Goal: Task Accomplishment & Management: Manage account settings

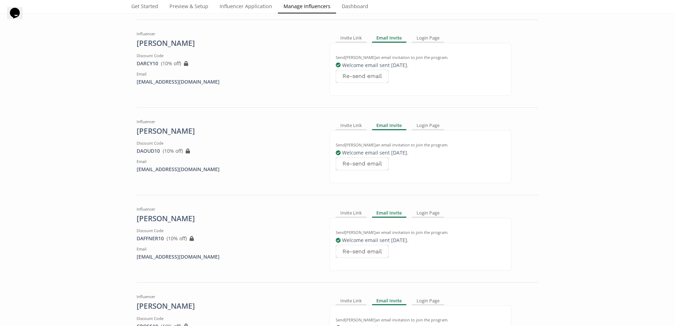
scroll to position [8049, 0]
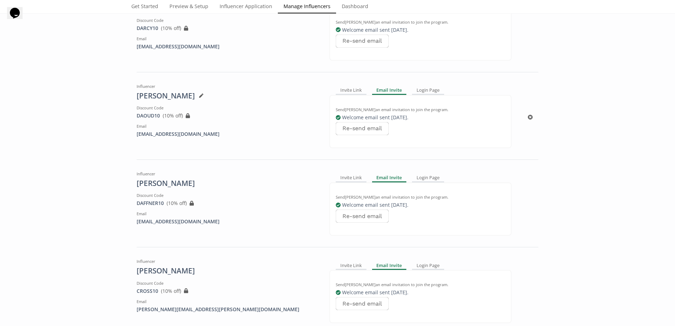
click at [199, 98] on icon at bounding box center [201, 96] width 4 height 4
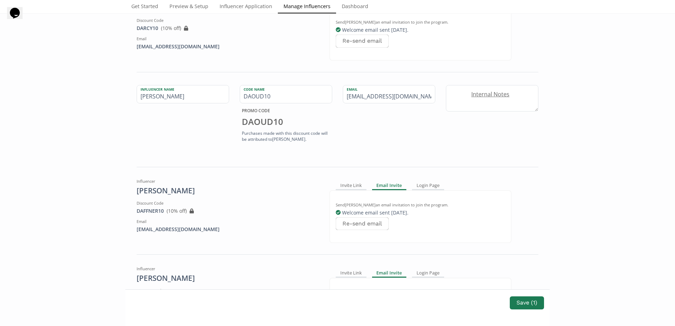
drag, startPoint x: 399, startPoint y: 94, endPoint x: 226, endPoint y: 106, distance: 173.0
click at [250, 107] on div "Influencer Name Karim Daoud Code Name DAOUD10 PROMO CODE DAOUD10 Purchases made…" at bounding box center [337, 115] width 412 height 60
paste input "karim.daoud@hotmail"
type input "karim.daoud@hotmail.com"
click at [207, 129] on div "Influencer Name Karim Daoud" at bounding box center [182, 115] width 103 height 60
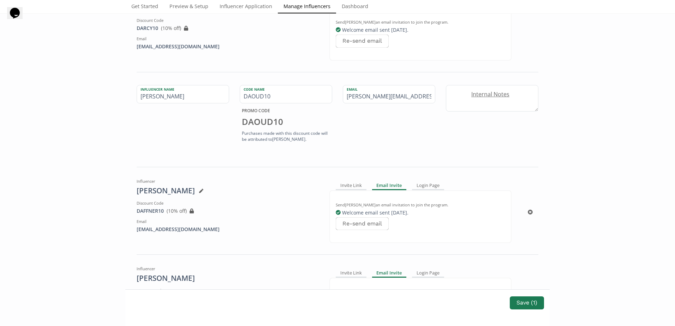
click at [268, 209] on div "DAFFNER10 View in Shopify Admin ( 10 % off) Created outside of Altolinks: If yo…" at bounding box center [228, 211] width 182 height 7
click at [524, 304] on button "Save ( 1 )" at bounding box center [527, 302] width 36 height 15
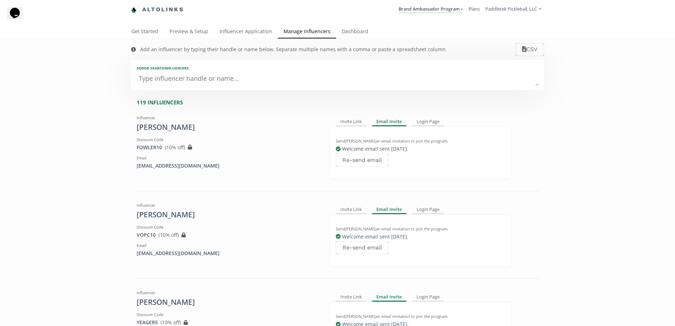
click at [197, 79] on textarea at bounding box center [338, 79] width 402 height 14
type textarea "car"
type input "car"
type input "CAR"
type textarea "cart"
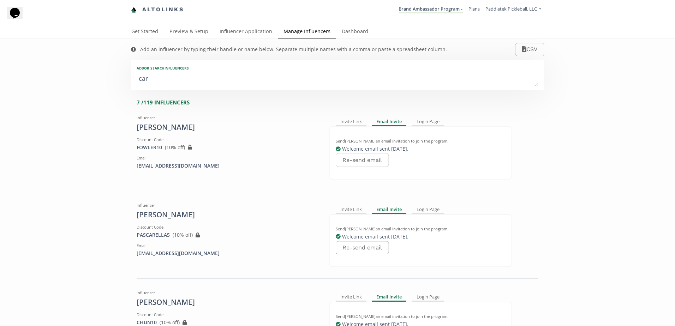
type input "cart"
type input "CART"
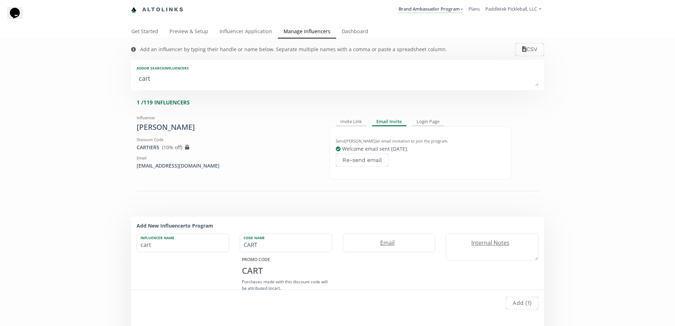
drag, startPoint x: 164, startPoint y: 82, endPoint x: -10, endPoint y: 76, distance: 173.8
click at [0, 76] on html "Altolinks Brand Ambassador Program Brand Ambassador Program Create another prog…" at bounding box center [337, 163] width 675 height 326
type textarea "j"
type input "j"
type input "J"
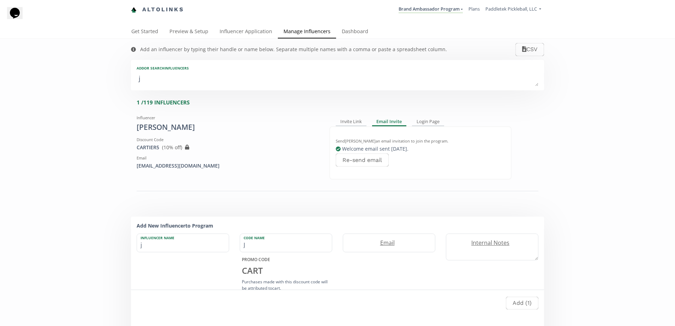
type textarea "ja"
type input "ja"
type input "JA"
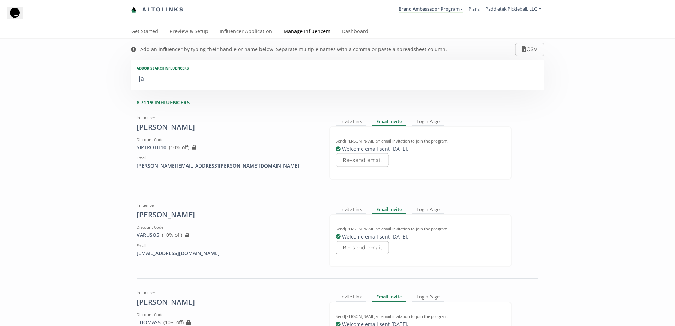
type textarea "jac"
type input "jac"
type input "JAC"
type textarea "jack"
type input "jack"
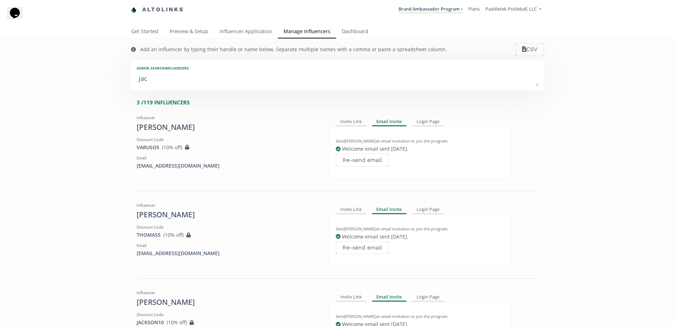
type input "JACK"
drag, startPoint x: 195, startPoint y: 69, endPoint x: 190, endPoint y: 74, distance: 7.0
click at [195, 69] on div "Add or search INFLUENCERS" at bounding box center [338, 68] width 402 height 5
drag, startPoint x: 177, startPoint y: 80, endPoint x: 99, endPoint y: 74, distance: 77.9
click at [111, 75] on div "Add an influencer by typing their handle or name below. Separate multiple names…" at bounding box center [337, 292] width 675 height 506
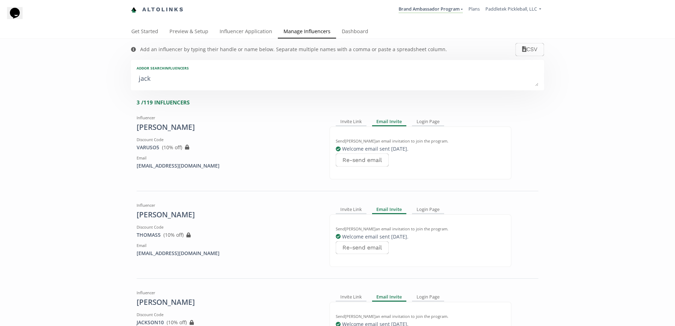
type textarea "b"
type input "b"
type input "B"
type textarea "ba"
type input "ba"
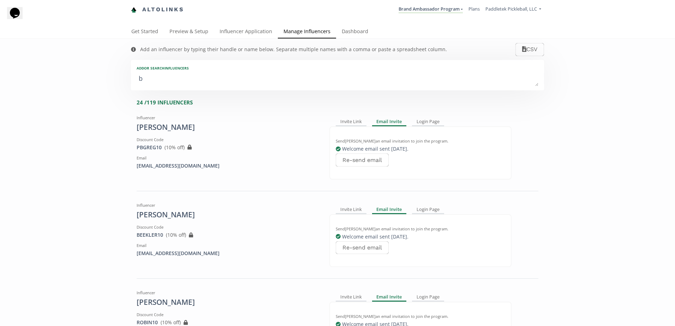
type input "BA"
type textarea "bar"
type input "bar"
type input "BAR"
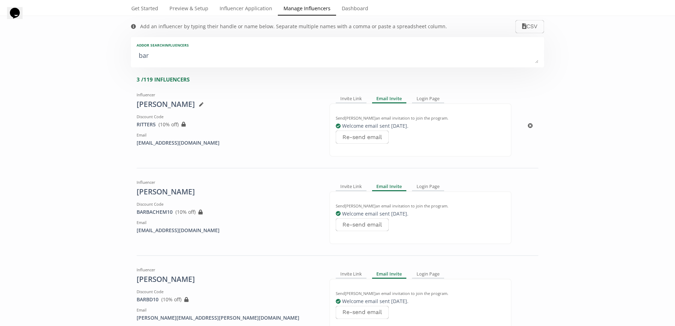
scroll to position [35, 0]
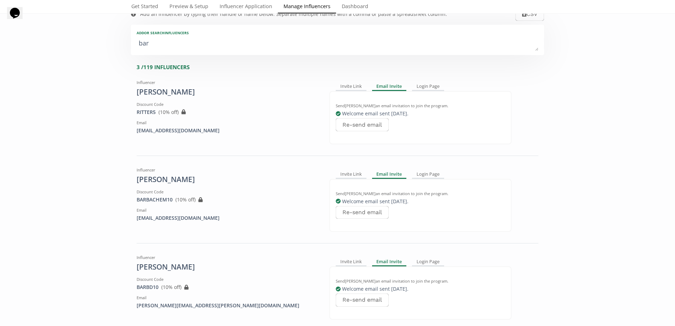
drag, startPoint x: 262, startPoint y: 38, endPoint x: -40, endPoint y: 31, distance: 301.9
click at [0, 31] on html "Altolinks Brand Ambassador Program Brand Ambassador Program Create another prog…" at bounding box center [337, 163] width 675 height 326
type textarea "b"
type input "b"
type input "B"
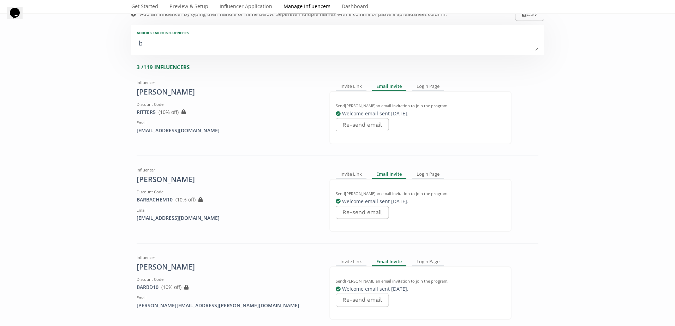
type textarea "be"
type input "be"
type input "BE"
type textarea "ber"
type input "ber"
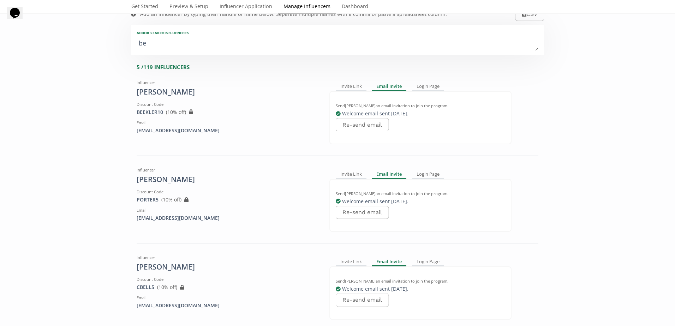
type input "BER"
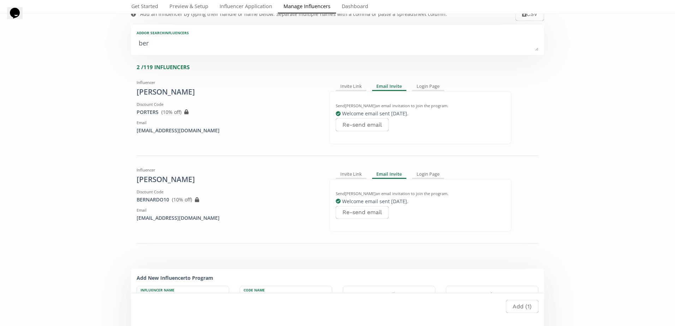
type textarea "bern"
type input "bern"
type input "BERN"
type textarea "berna"
type input "berna"
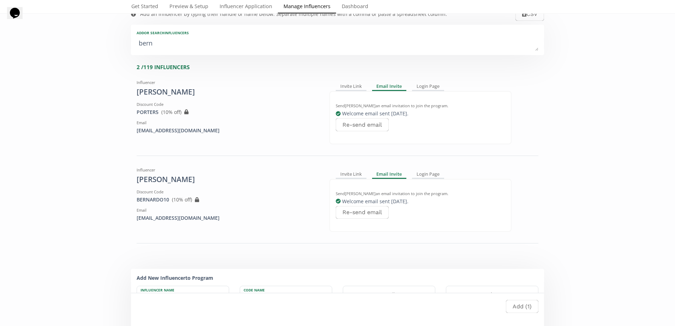
type input "BERNA"
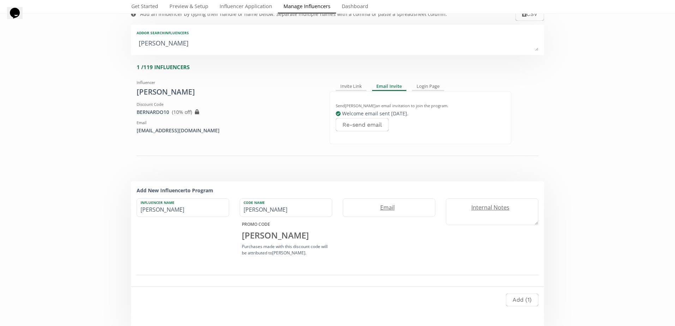
drag, startPoint x: 174, startPoint y: 47, endPoint x: 75, endPoint y: 45, distance: 98.9
click at [75, 45] on div "Add an influencer by typing their handle or name below. Separate multiple names…" at bounding box center [337, 169] width 675 height 331
type textarea "j"
type input "j"
type input "J"
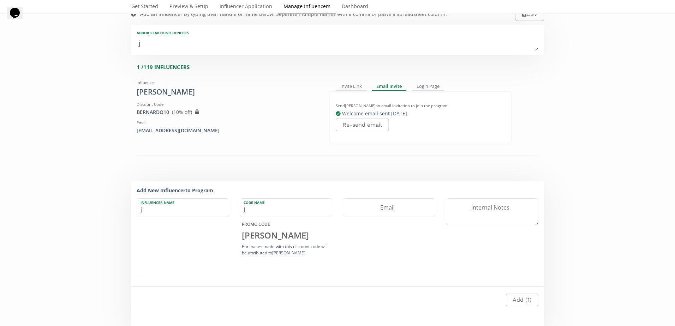
type textarea "jo"
type input "jo"
type input "JO"
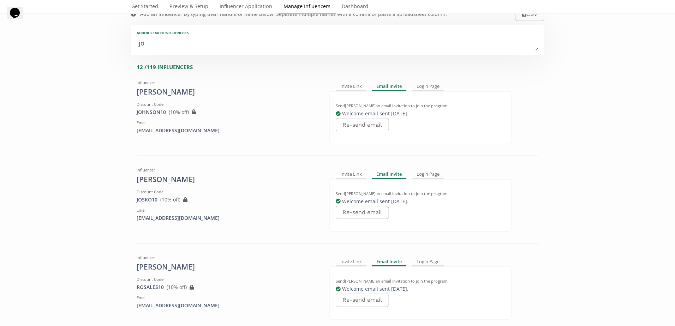
type textarea "joh"
type input "joh"
type input "JOH"
type textarea "john"
type input "john"
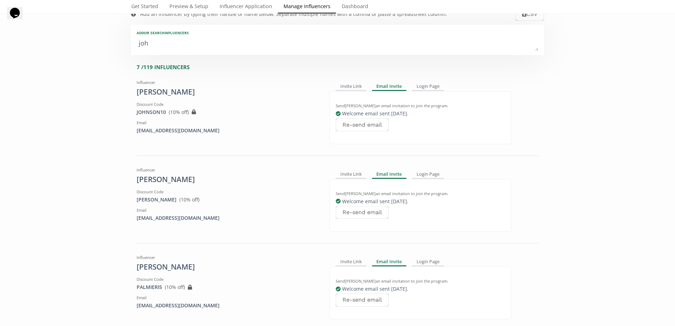
type input "JOHN"
drag, startPoint x: 163, startPoint y: 48, endPoint x: 55, endPoint y: 33, distance: 108.3
type textarea "ca"
type input "ca"
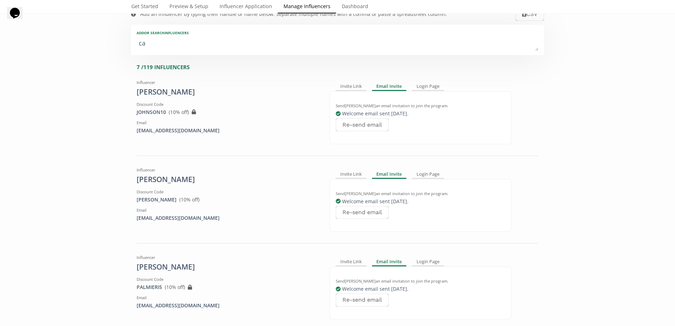
type input "CA"
type textarea "cat"
type input "cat"
type input "CAT"
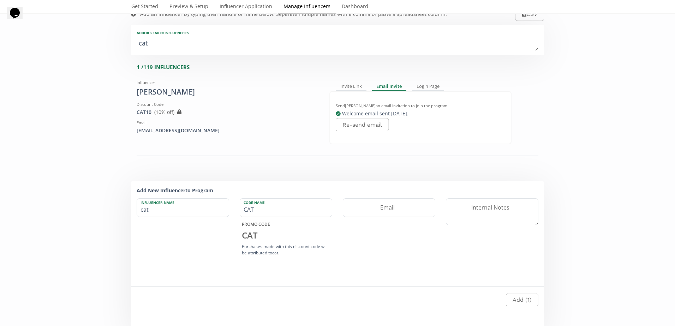
drag, startPoint x: 177, startPoint y: 43, endPoint x: 36, endPoint y: 38, distance: 141.3
click at [36, 38] on div "Add an influencer by typing their handle or name below. Separate multiple names…" at bounding box center [337, 169] width 675 height 331
type textarea "m"
type input "m"
type input "M"
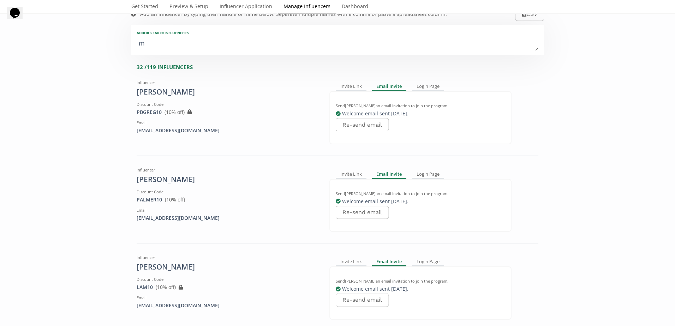
type textarea "ma"
type input "ma"
type input "MA"
type textarea "mat"
type input "mat"
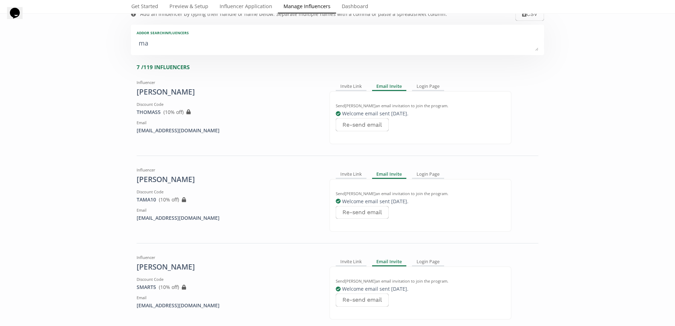
type input "MAT"
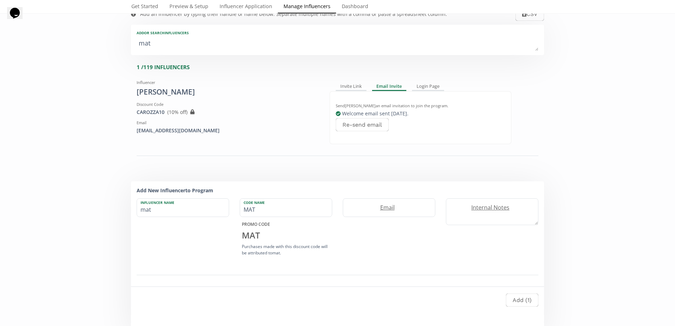
type textarea "matt"
type input "matt"
type input "MATT"
click at [165, 47] on textarea "matt" at bounding box center [338, 44] width 402 height 14
drag, startPoint x: 165, startPoint y: 47, endPoint x: 44, endPoint y: 37, distance: 120.4
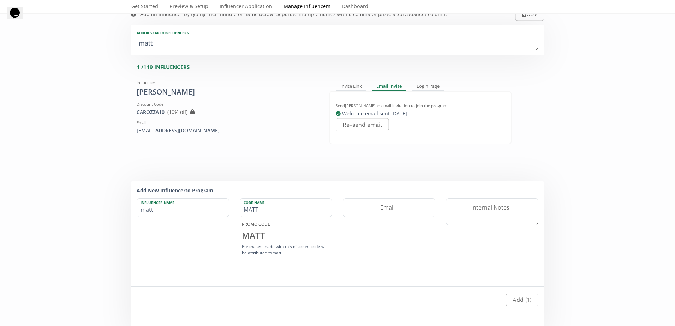
click at [126, 44] on div "Add an influencer by typing their handle or name below. Separate multiple names…" at bounding box center [338, 169] width 424 height 331
type textarea "b"
type input "b"
type input "B"
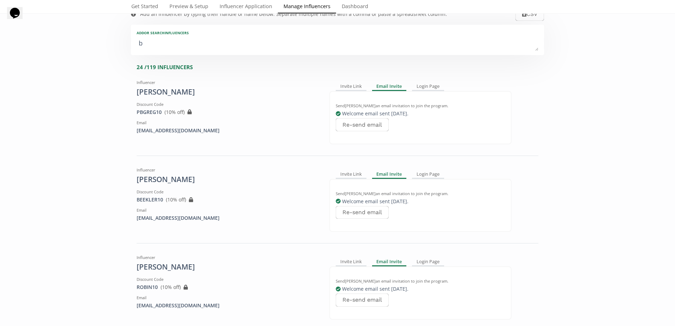
type textarea "bo"
type input "bo"
type input "BO"
type textarea "bol"
type input "bol"
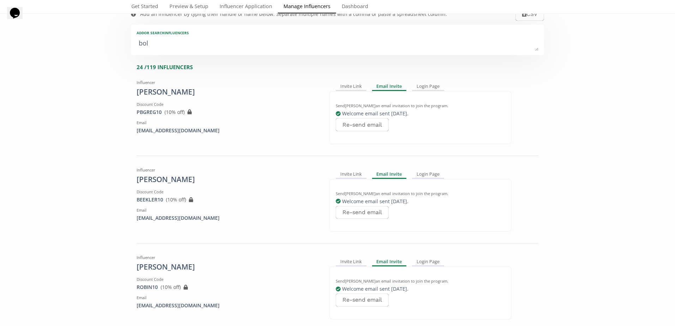
type input "BOL"
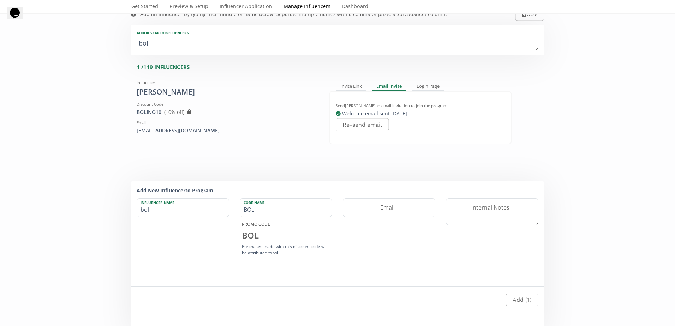
type textarea "boli"
type input "boli"
type input "BOLI"
click at [187, 47] on textarea "boli" at bounding box center [338, 44] width 402 height 14
drag, startPoint x: 187, startPoint y: 47, endPoint x: 74, endPoint y: 46, distance: 113.0
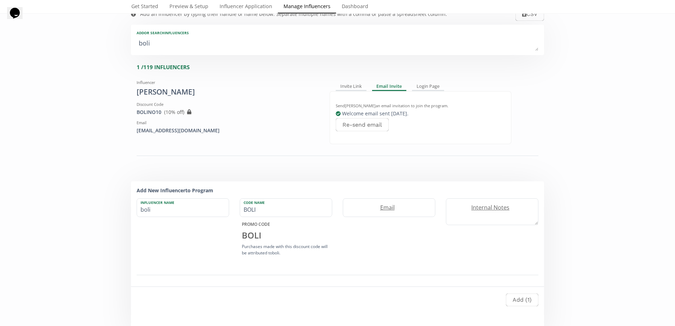
click at [88, 46] on div "Add an influencer by typing their handle or name below. Separate multiple names…" at bounding box center [337, 169] width 675 height 331
type textarea "b"
type input "b"
type input "B"
type textarea "ba"
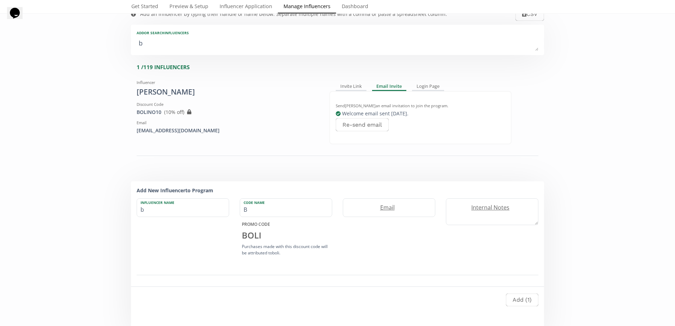
type input "ba"
type input "BA"
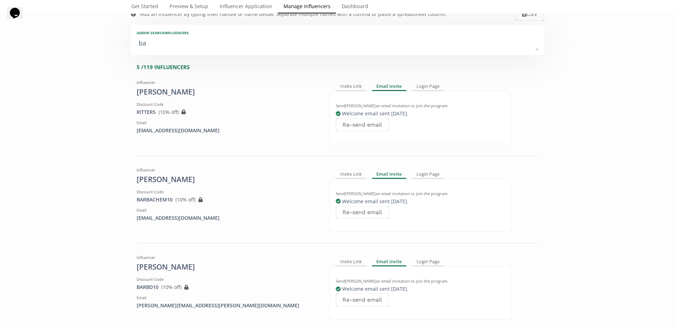
type textarea "bal"
type input "bal"
type input "BAL"
type textarea "bala"
type input "bala"
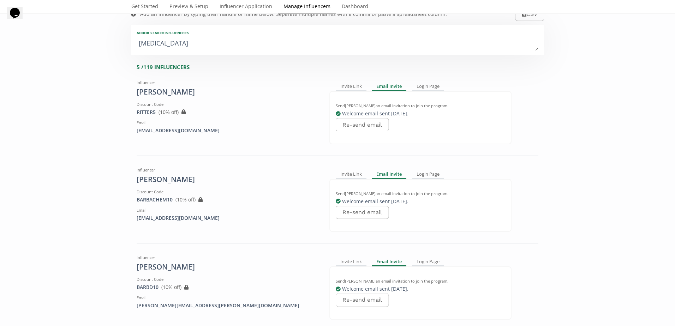
type input "BALA"
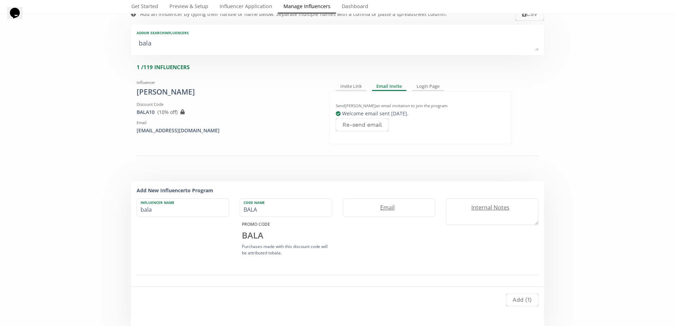
drag, startPoint x: 204, startPoint y: 49, endPoint x: 17, endPoint y: 50, distance: 186.7
click at [26, 51] on div "Add an influencer by typing their handle or name below. Separate multiple names…" at bounding box center [337, 169] width 675 height 331
type textarea "s"
type input "s"
type input "S"
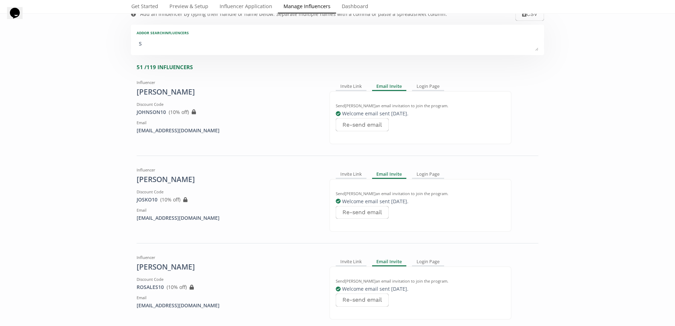
type textarea "su"
type input "su"
type input "SU"
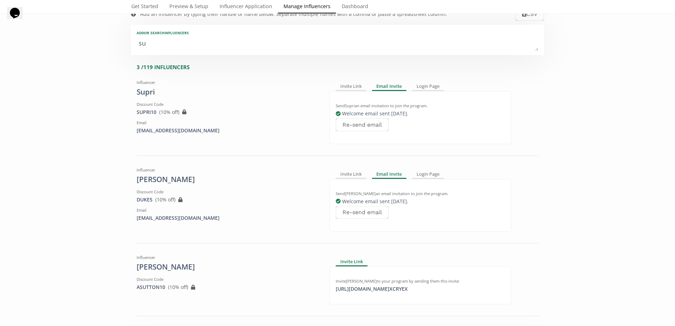
type textarea "sut"
type input "sut"
type input "SUT"
type textarea "sutt"
type input "sutt"
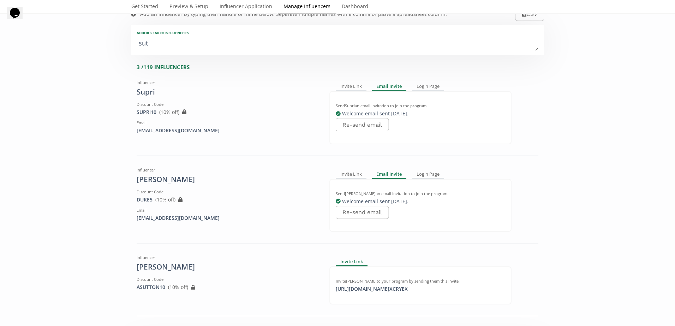
type input "SUTT"
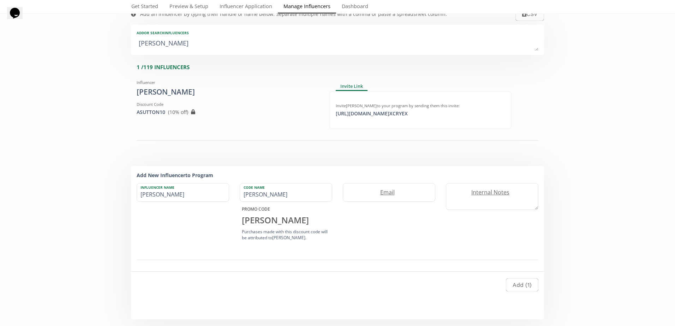
type textarea "sutto"
type input "sutto"
type input "SUTTO"
click at [240, 42] on textarea "sutto" at bounding box center [338, 44] width 402 height 14
drag, startPoint x: 221, startPoint y: 47, endPoint x: 5, endPoint y: 32, distance: 216.2
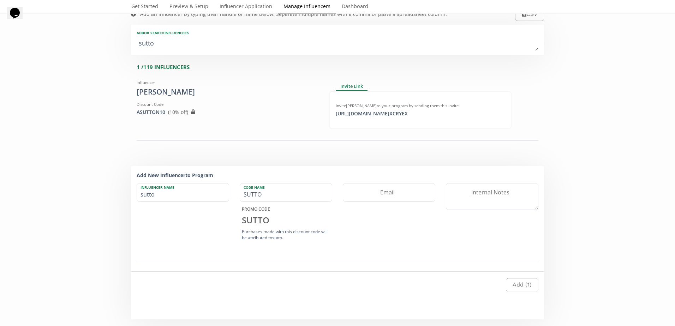
click at [71, 40] on div "Add an influencer by typing their handle or name below. Separate multiple names…" at bounding box center [337, 162] width 675 height 316
type textarea "b"
type input "b"
type input "B"
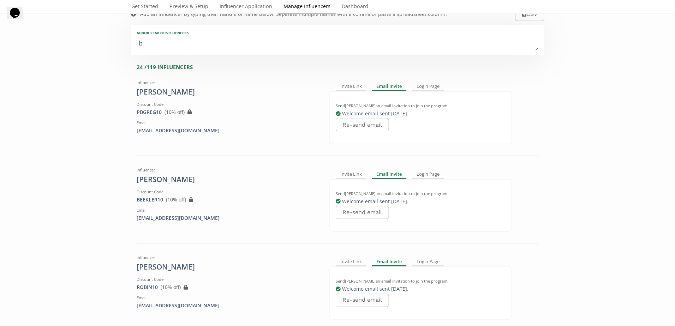
type textarea "ba"
type input "ba"
type input "BA"
type textarea "bar"
type input "bar"
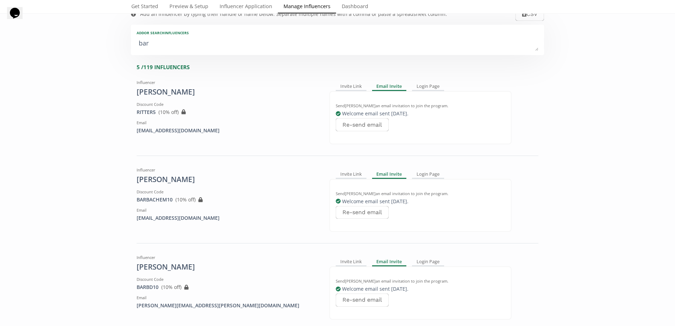
type input "BAR"
type textarea "barb"
type input "barb"
type input "BARB"
type textarea "barba"
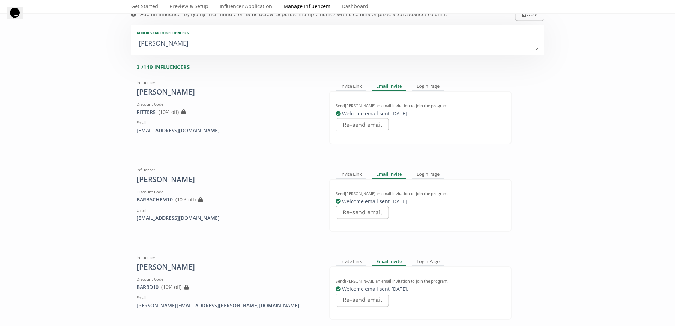
type input "barba"
type input "BARBA"
type textarea "barbac"
type input "barbac"
type input "BARBAC"
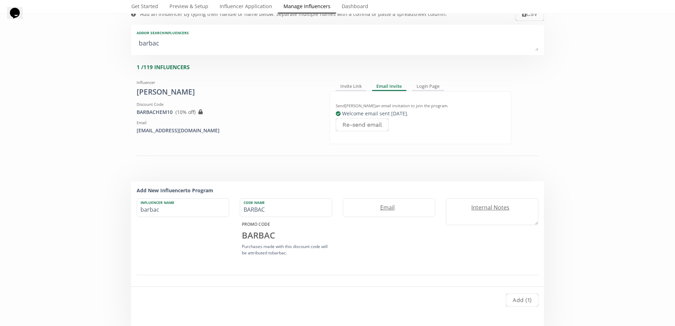
type textarea "barbach"
type input "barbach"
type input "BARBACH"
click at [235, 42] on textarea "barbach" at bounding box center [338, 44] width 402 height 14
drag, startPoint x: 235, startPoint y: 42, endPoint x: -10, endPoint y: 23, distance: 245.4
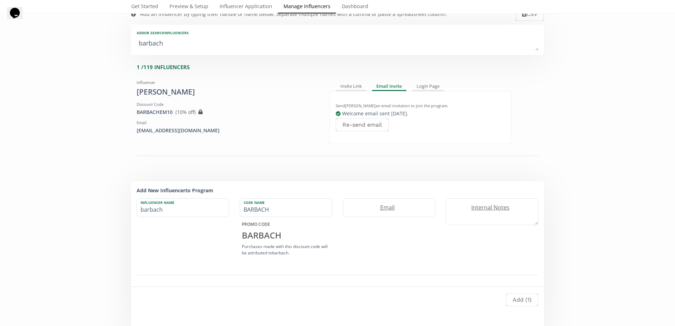
click at [0, 23] on html "Altolinks Brand Ambassador Program Brand Ambassador Program Create another prog…" at bounding box center [337, 163] width 675 height 326
type textarea "d"
type input "d"
type input "D"
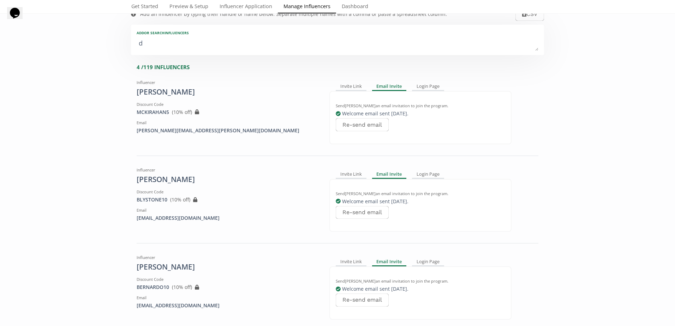
type textarea "do"
type input "do"
type input "DO"
type textarea "dou"
type input "dou"
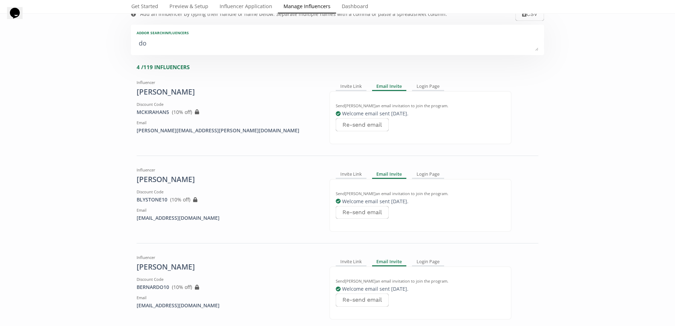
type input "DOU"
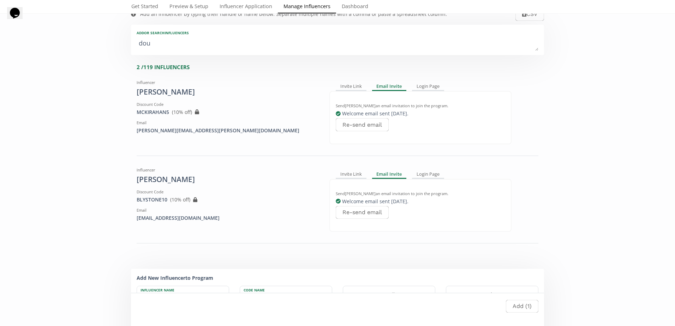
type textarea "doug"
type input "doug"
type input "DOUG"
click at [286, 50] on textarea "doug" at bounding box center [338, 44] width 402 height 14
drag, startPoint x: 261, startPoint y: 48, endPoint x: -29, endPoint y: 18, distance: 291.4
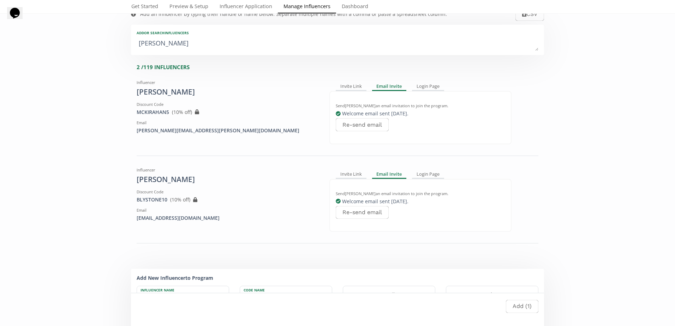
click at [0, 18] on html "Altolinks Brand Ambassador Program Brand Ambassador Program Create another prog…" at bounding box center [337, 163] width 675 height 326
type textarea "m"
type input "m"
type input "M"
type textarea "ma"
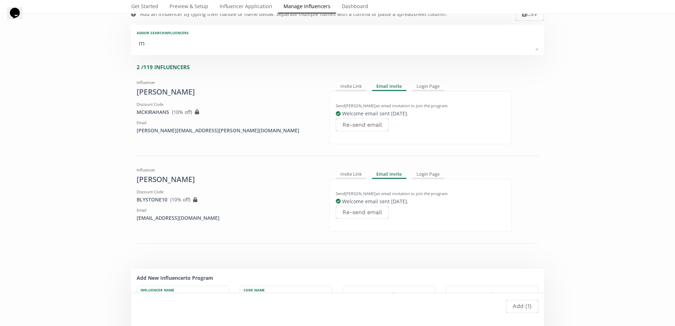
type input "ma"
type input "MA"
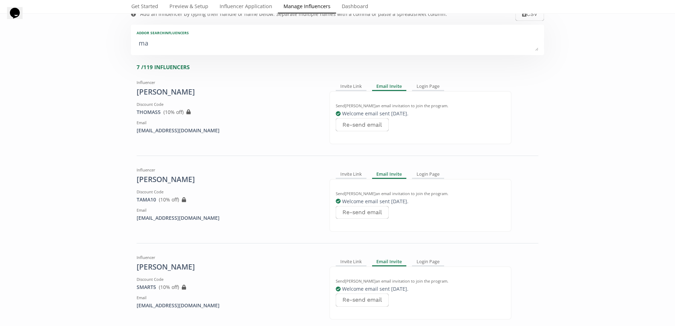
type textarea "mar"
type input "mar"
type input "MAR"
type textarea "mary"
type input "mary"
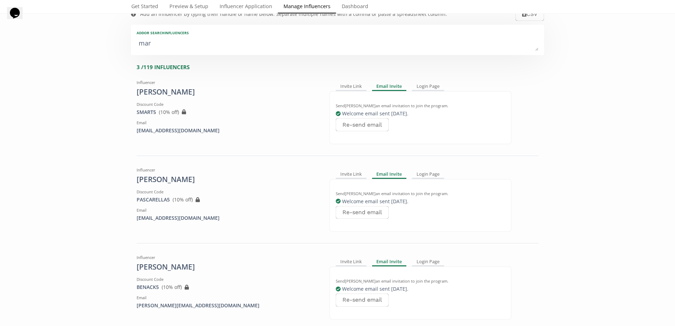
type input "MARY"
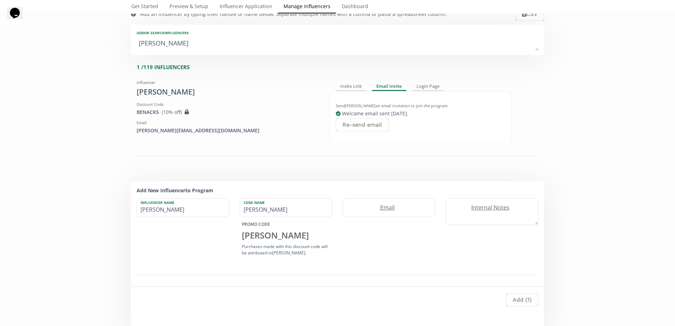
click at [158, 46] on textarea "mary" at bounding box center [338, 44] width 402 height 14
drag, startPoint x: 158, startPoint y: 46, endPoint x: 40, endPoint y: 28, distance: 119.2
click at [47, 30] on div "Add an influencer by typing their handle or name below. Separate multiple names…" at bounding box center [337, 169] width 675 height 331
type textarea "b"
type input "b"
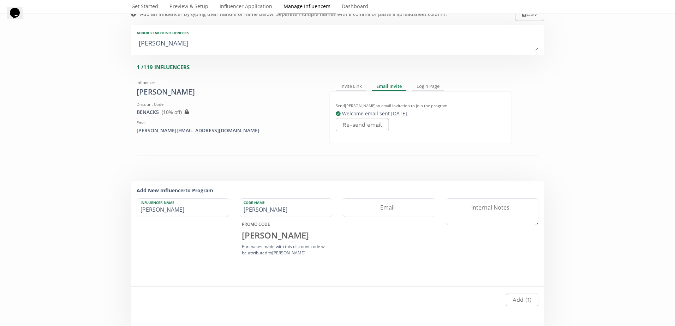
type input "B"
type textarea "bo"
type input "bo"
type input "BO"
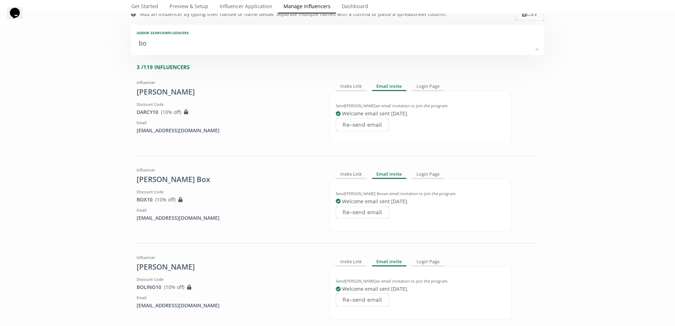
type textarea "box"
type input "box"
type input "BOX"
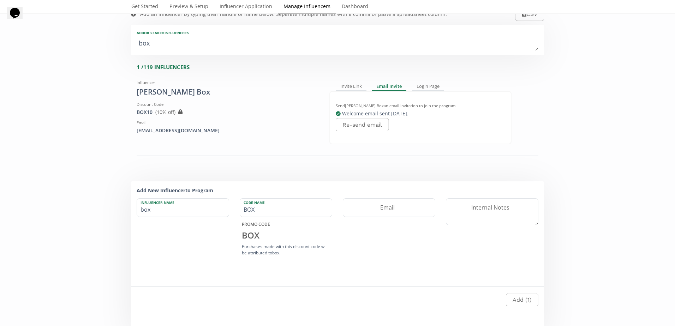
drag, startPoint x: 244, startPoint y: 40, endPoint x: -66, endPoint y: 19, distance: 311.0
click at [0, 19] on html "Altolinks Brand Ambassador Program Brand Ambassador Program Create another prog…" at bounding box center [337, 163] width 675 height 326
type textarea "f"
type input "f"
type input "F"
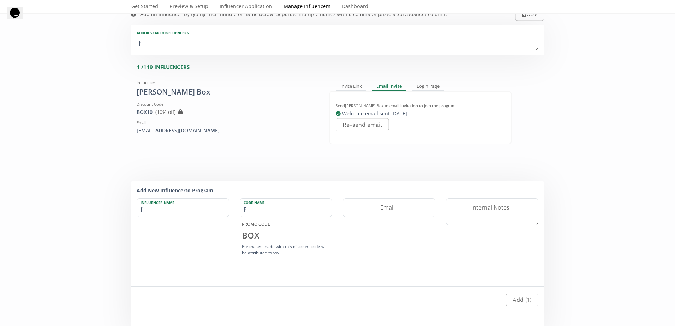
type textarea "fo"
type input "fo"
type input "FO"
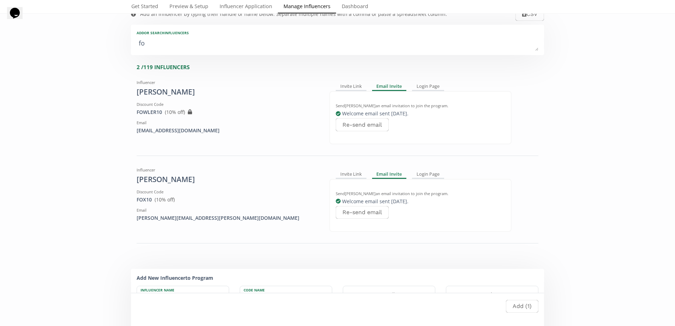
type textarea "fox"
type input "fox"
type input "FOX"
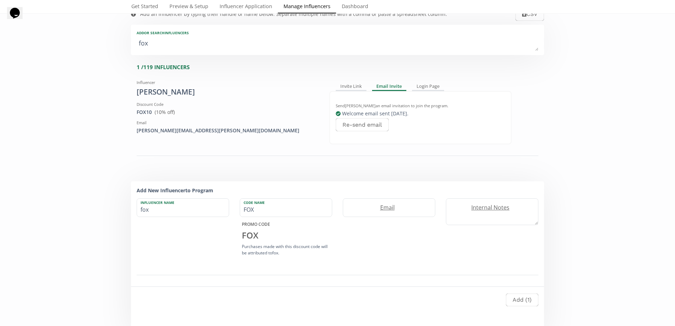
drag, startPoint x: 160, startPoint y: 50, endPoint x: 78, endPoint y: 43, distance: 81.5
click at [78, 43] on div "Add an influencer by typing their handle or name below. Separate multiple names…" at bounding box center [337, 169] width 675 height 331
type textarea "a"
type input "a"
type input "A"
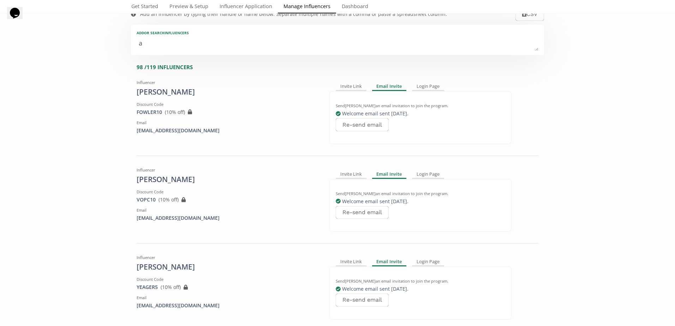
type textarea "al"
type input "al"
type input "AL"
type textarea "all"
type input "all"
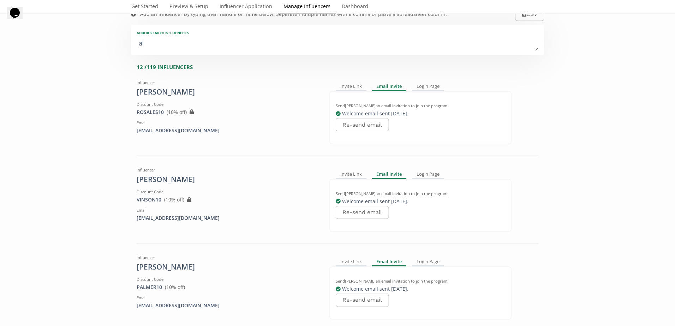
type input "ALL"
type textarea "alle"
type input "alle"
type input "ALLE"
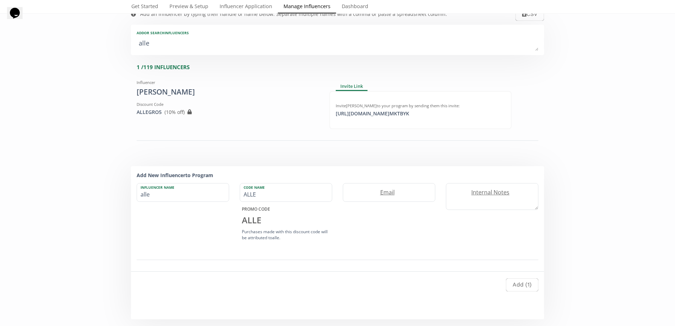
type textarea "alle"
drag, startPoint x: 193, startPoint y: 47, endPoint x: -26, endPoint y: 47, distance: 219.6
click at [0, 47] on html "Altolinks Brand Ambassador Program Brand Ambassador Program Create another prog…" at bounding box center [337, 163] width 675 height 326
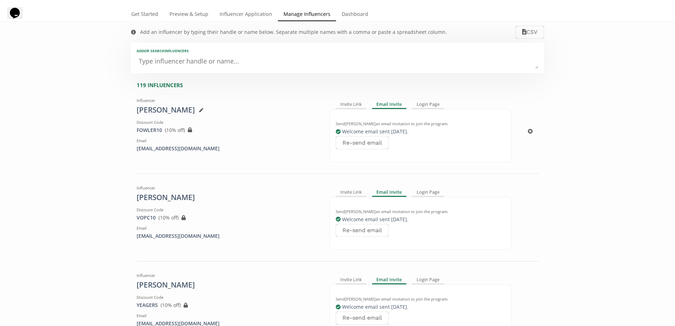
scroll to position [0, 0]
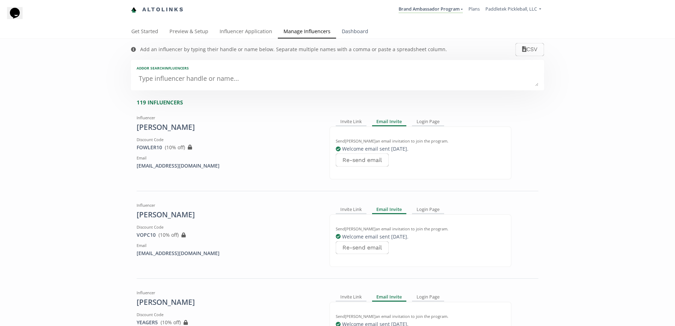
click at [364, 30] on link "Dashboard" at bounding box center [355, 32] width 38 height 14
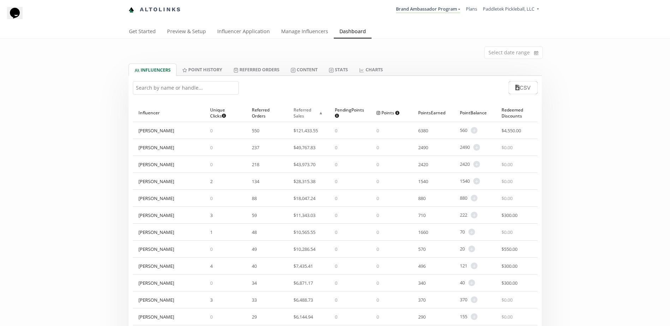
click at [321, 114] on span "▲" at bounding box center [321, 112] width 6 height 7
click at [516, 51] on input at bounding box center [513, 53] width 58 height 12
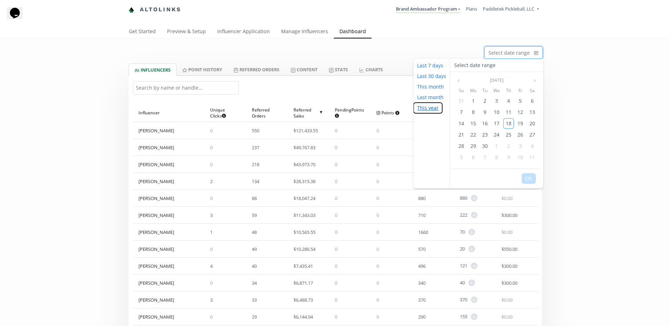
click at [437, 108] on button "This year" at bounding box center [427, 108] width 29 height 11
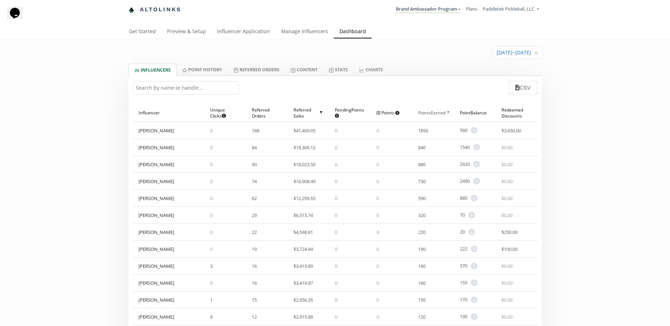
click at [434, 109] on div "Points Earned ▲" at bounding box center [433, 113] width 30 height 18
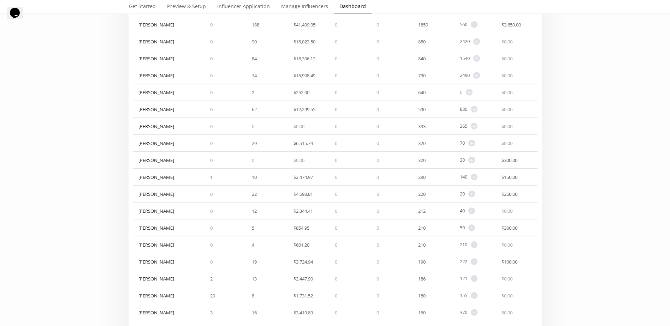
scroll to position [71, 0]
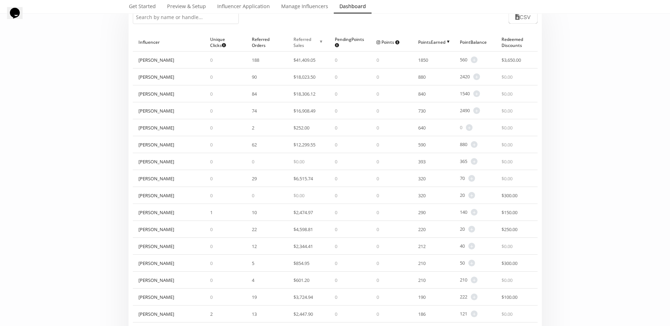
click at [317, 43] on div "Referred Sales ▲" at bounding box center [308, 42] width 30 height 18
click at [321, 43] on span "▲" at bounding box center [321, 41] width 6 height 7
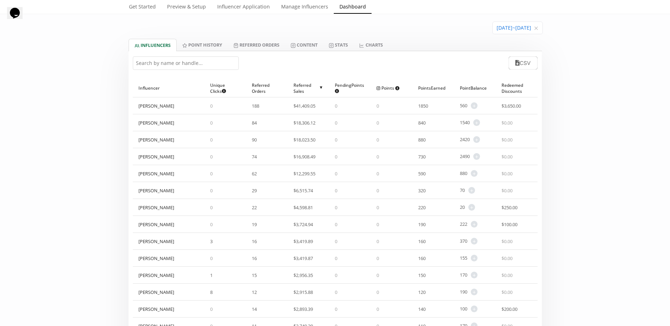
scroll to position [0, 0]
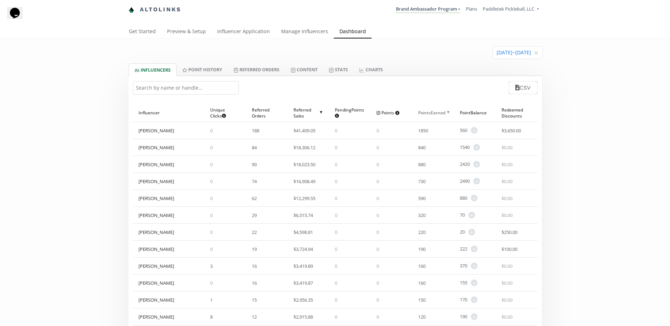
click at [436, 114] on div "Points Earned ▲" at bounding box center [433, 113] width 30 height 18
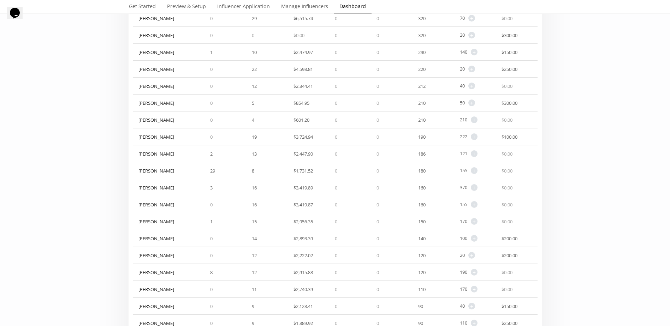
scroll to position [247, 0]
